Goal: Task Accomplishment & Management: Manage account settings

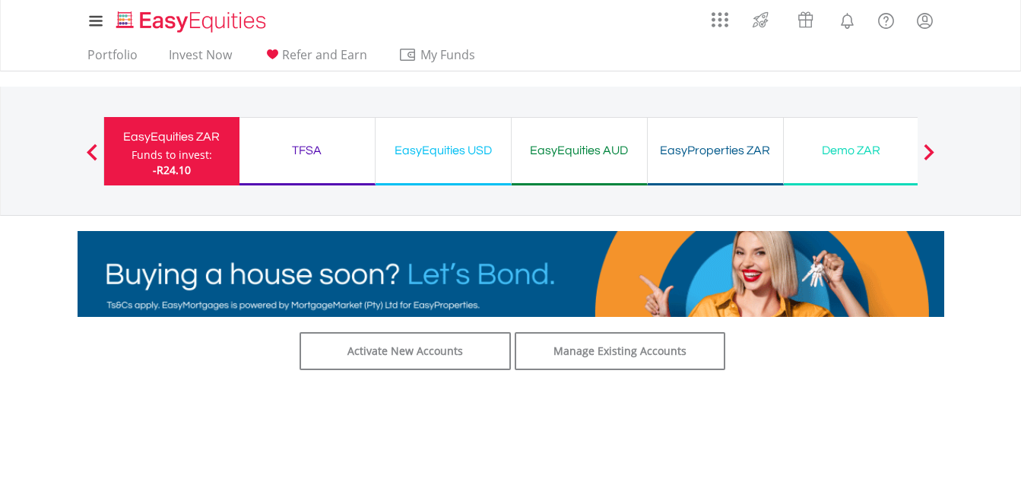
drag, startPoint x: 598, startPoint y: 106, endPoint x: 601, endPoint y: 81, distance: 24.5
click at [601, 81] on div "My Investments Invest Now New Listings Sell My Recurring Investments Pending Or…" at bounding box center [510, 158] width 1021 height 317
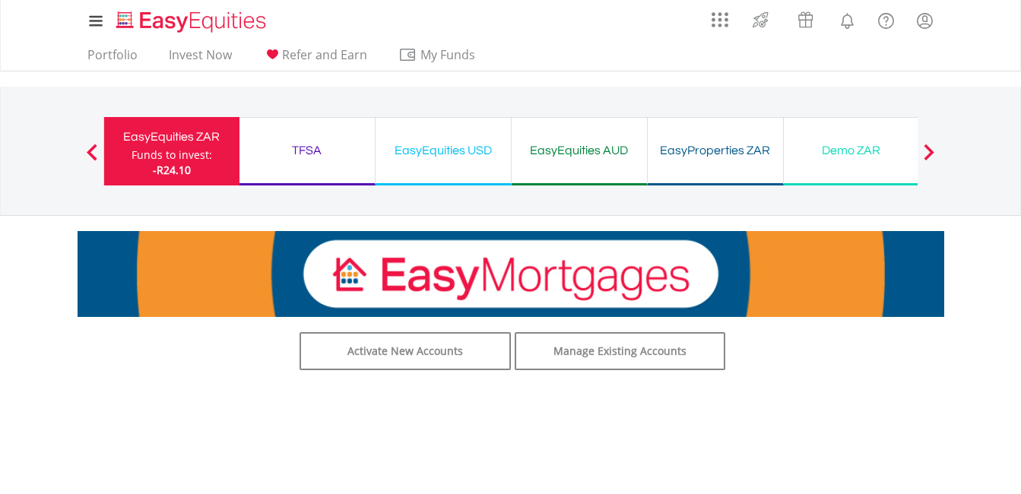
click at [967, 363] on body "My Investments Invest Now New Listings Sell My Recurring Investments Pending Or…" at bounding box center [510, 450] width 1021 height 900
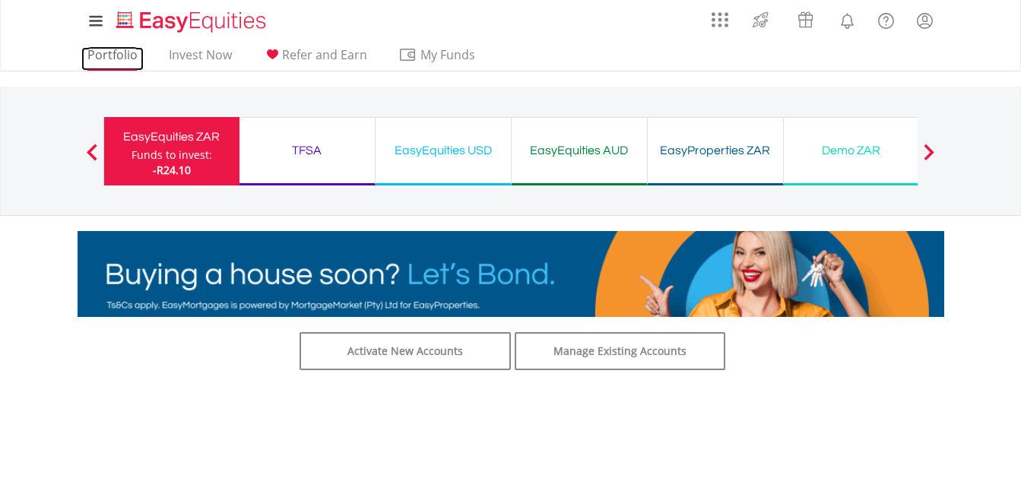
click at [132, 55] on link "Portfolio" at bounding box center [112, 59] width 62 height 24
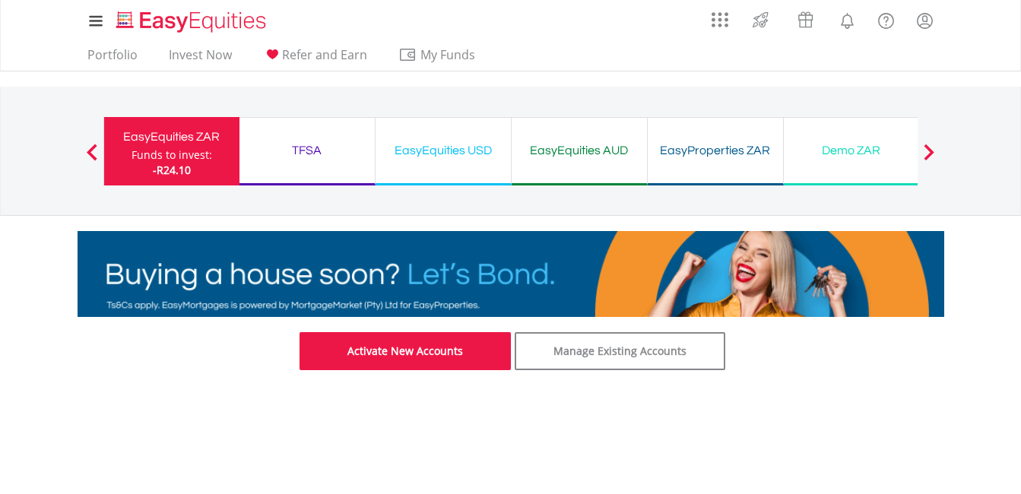
click at [451, 345] on link "Activate New Accounts" at bounding box center [405, 351] width 211 height 38
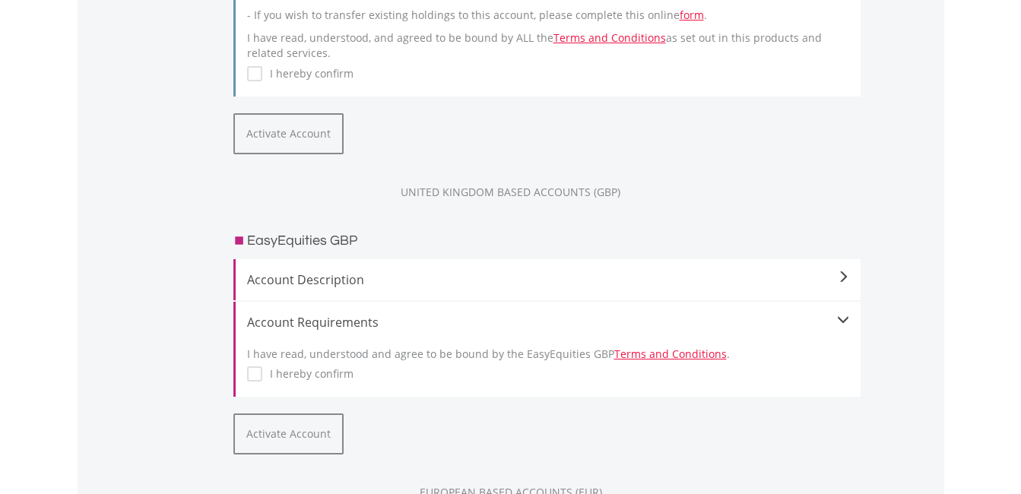
scroll to position [1257, 0]
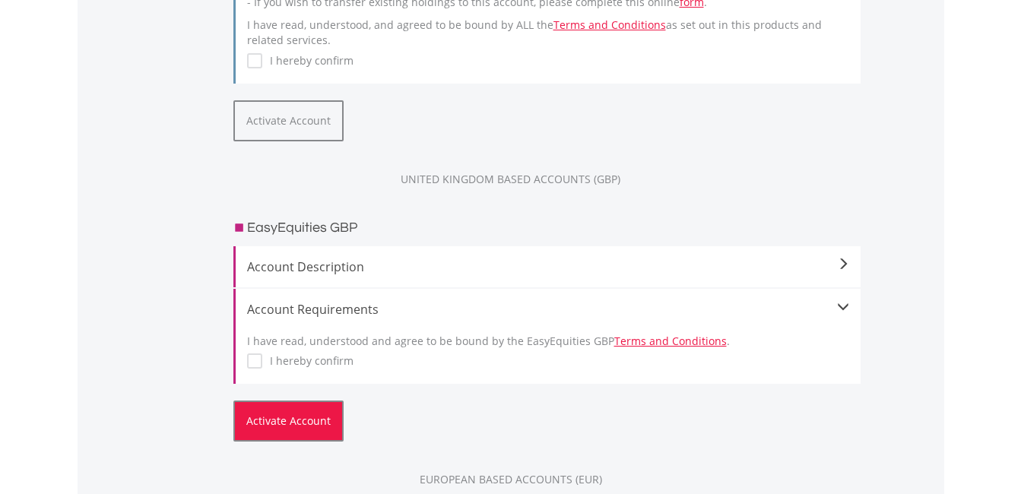
click at [292, 424] on button "Activate Account" at bounding box center [288, 421] width 110 height 41
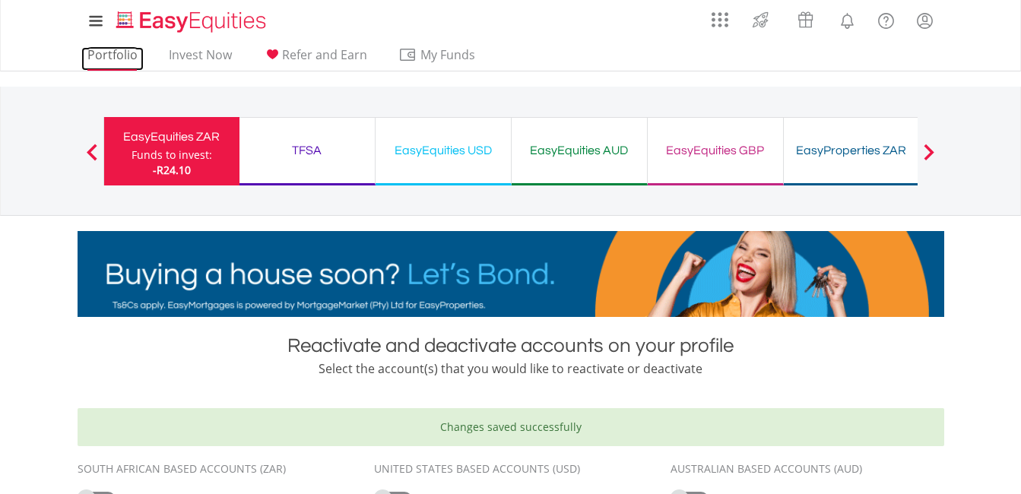
click at [102, 52] on link "Portfolio" at bounding box center [112, 59] width 62 height 24
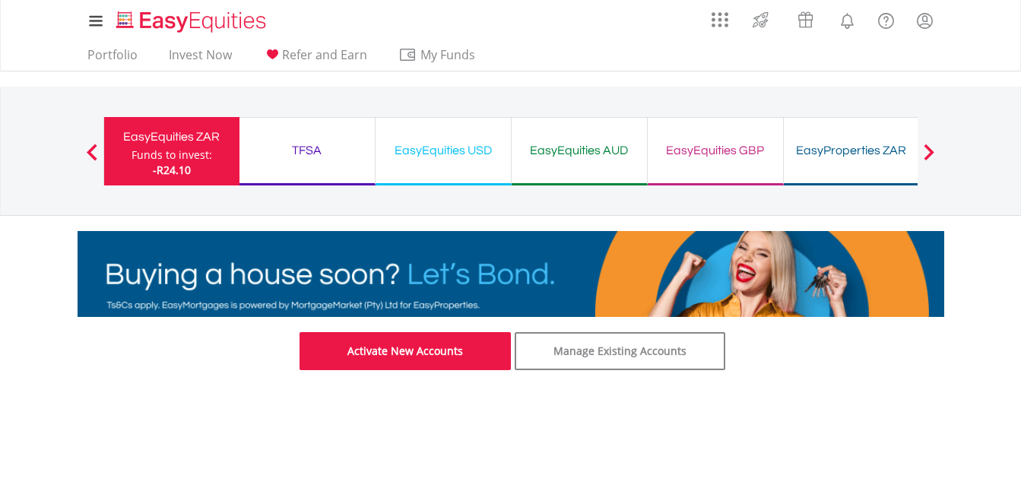
click at [435, 343] on link "Activate New Accounts" at bounding box center [405, 351] width 211 height 38
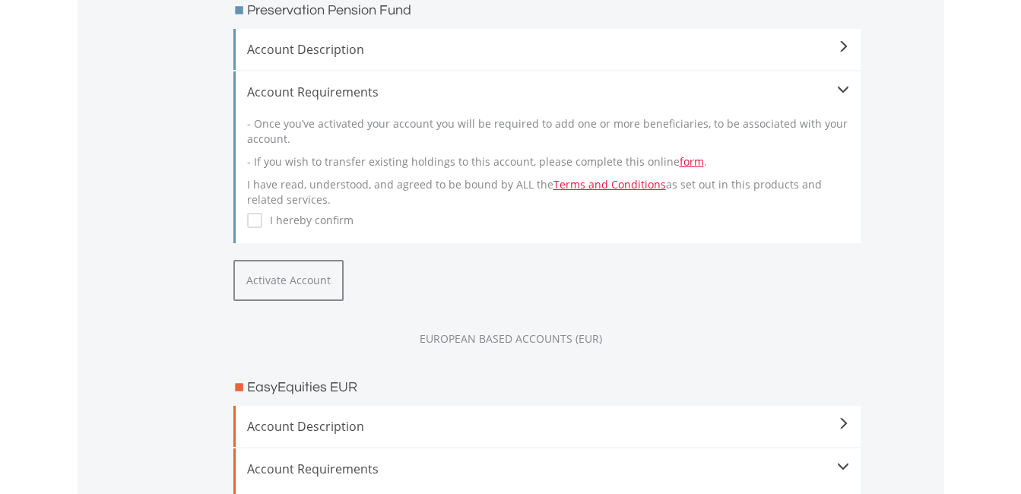
scroll to position [1113, 0]
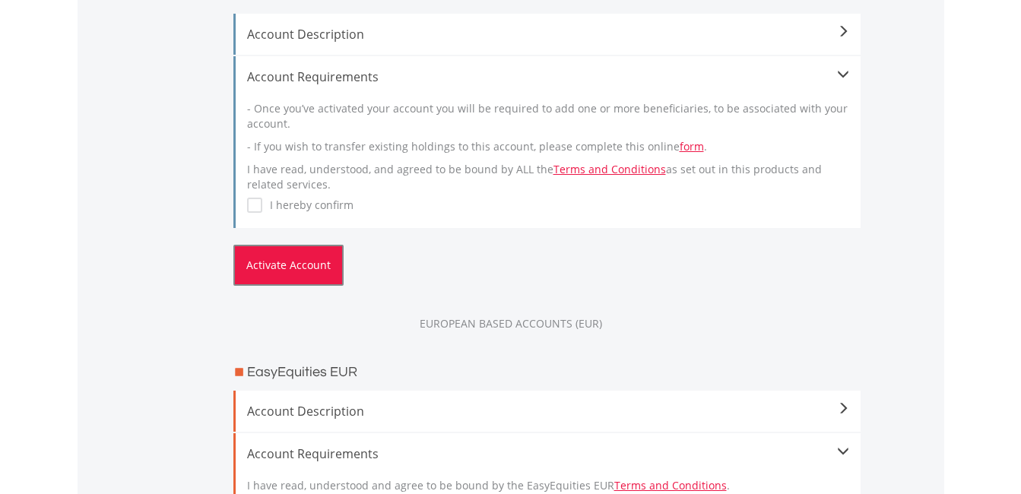
click at [276, 268] on button "Activate Account" at bounding box center [288, 265] width 110 height 41
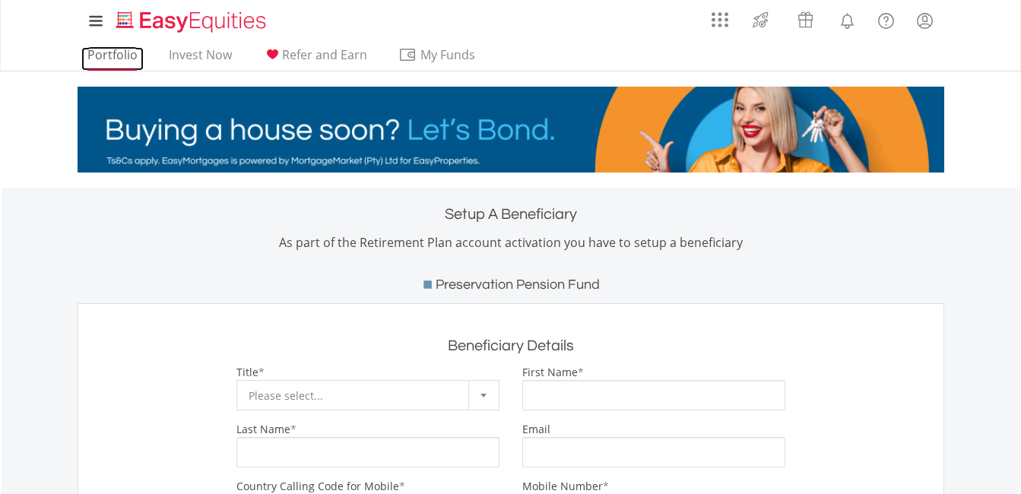
click at [106, 52] on link "Portfolio" at bounding box center [112, 59] width 62 height 24
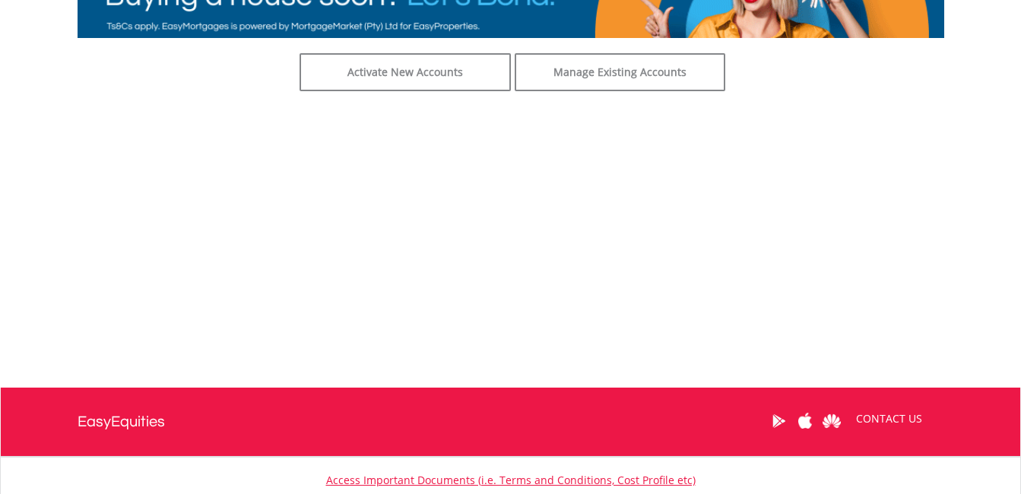
scroll to position [278, 0]
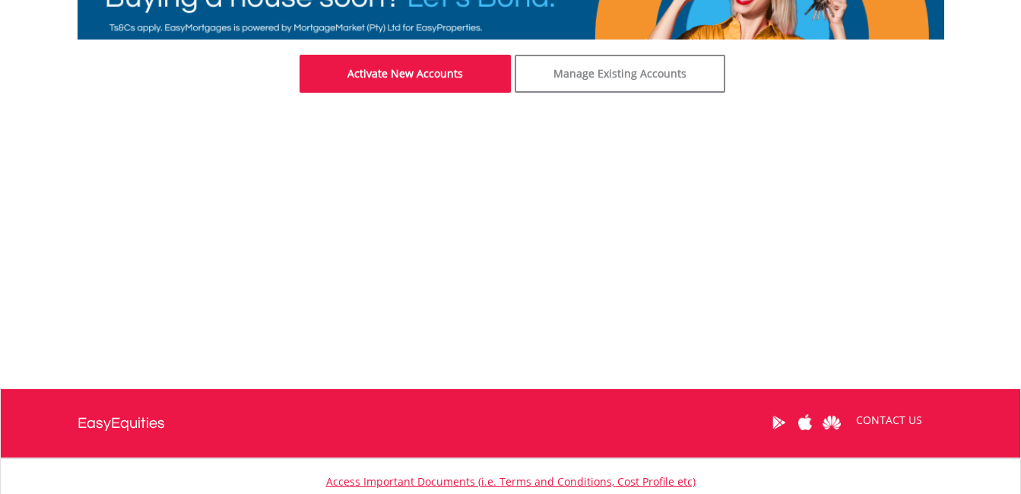
click at [414, 74] on link "Activate New Accounts" at bounding box center [405, 74] width 211 height 38
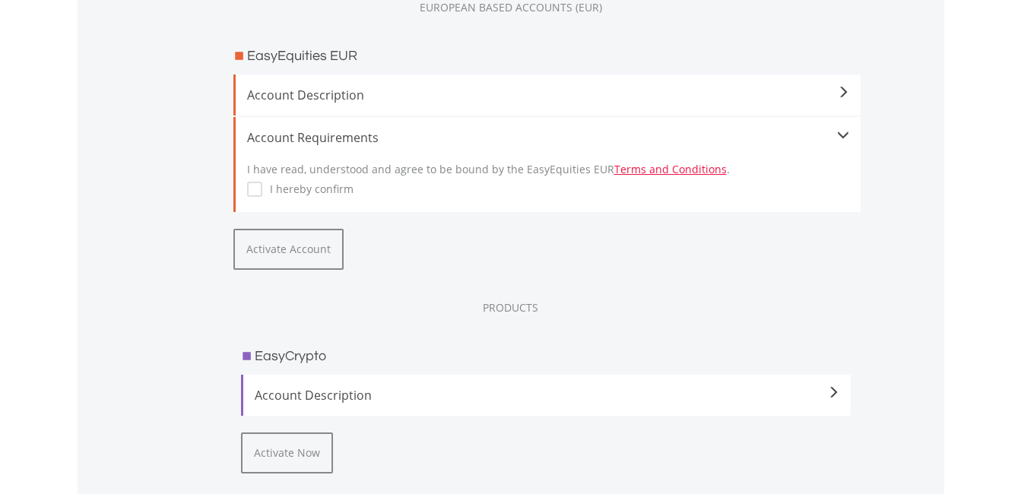
scroll to position [1425, 0]
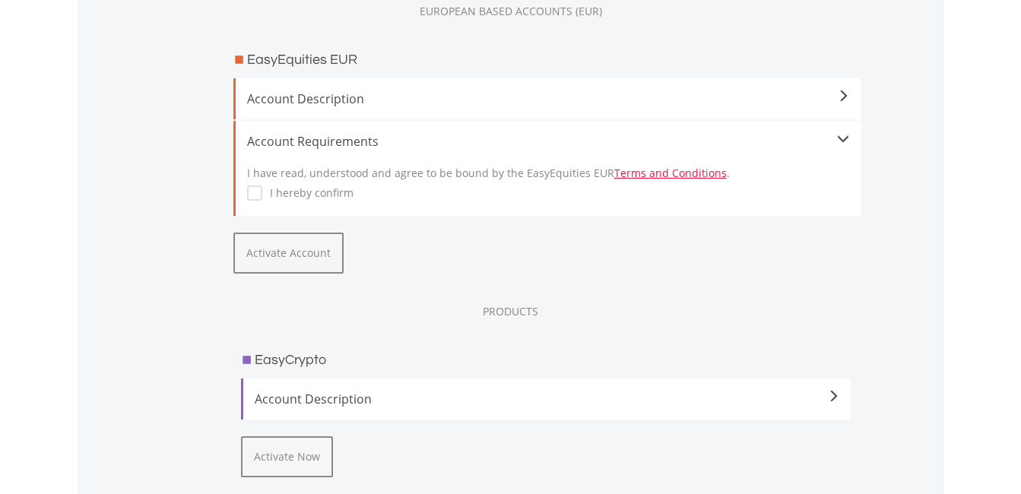
click at [262, 189] on label "I hereby confirm" at bounding box center [307, 193] width 91 height 15
click at [294, 253] on button "Activate Account" at bounding box center [288, 253] width 110 height 41
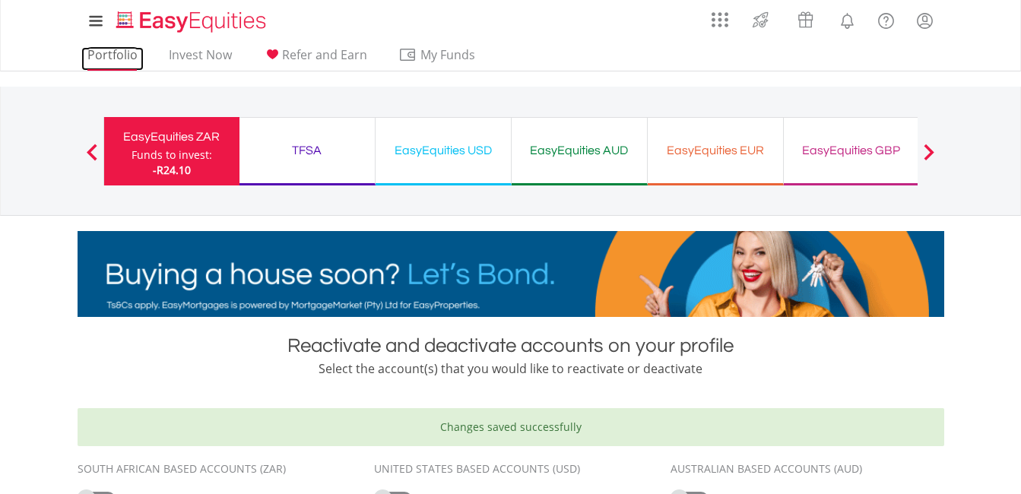
click at [102, 56] on link "Portfolio" at bounding box center [112, 59] width 62 height 24
